Goal: Task Accomplishment & Management: Use online tool/utility

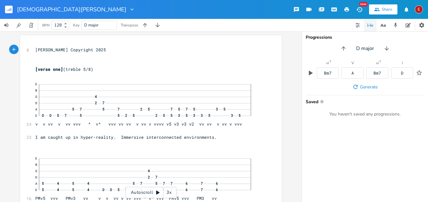
click at [157, 193] on icon at bounding box center [157, 193] width 3 height 4
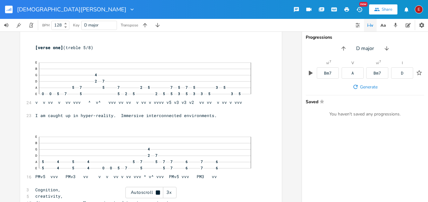
scroll to position [22, 0]
click at [159, 191] on icon at bounding box center [158, 193] width 4 height 4
click at [170, 193] on div "3x" at bounding box center [168, 192] width 11 height 11
click at [170, 193] on div "4x" at bounding box center [168, 192] width 11 height 11
click at [156, 191] on icon at bounding box center [157, 193] width 3 height 4
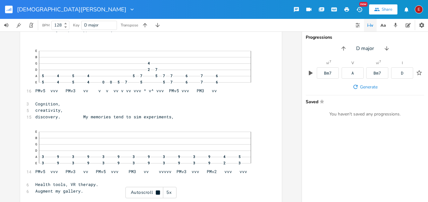
click at [156, 191] on icon at bounding box center [158, 193] width 4 height 4
click at [157, 193] on icon at bounding box center [157, 193] width 3 height 4
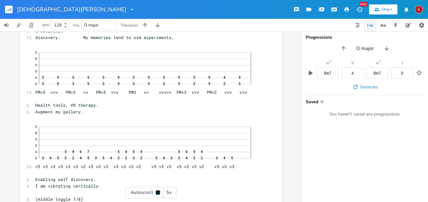
scroll to position [189, 0]
click at [157, 193] on icon at bounding box center [158, 193] width 4 height 4
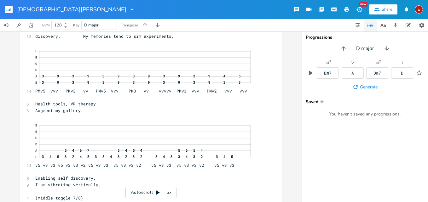
click at [83, 110] on span "Augment my gallery." at bounding box center [59, 111] width 48 height 6
type textarea "ing"
click at [159, 193] on icon at bounding box center [157, 193] width 3 height 4
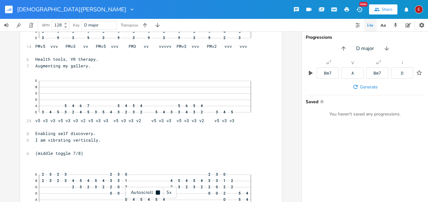
click at [159, 193] on icon at bounding box center [158, 193] width 4 height 4
click at [420, 10] on div "E" at bounding box center [419, 9] width 8 height 8
click at [393, 52] on span "Sign Out" at bounding box center [386, 54] width 15 height 4
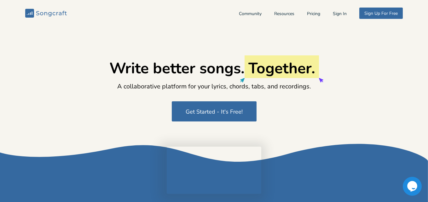
type input "[EMAIL_ADDRESS][DOMAIN_NAME]"
